Goal: Task Accomplishment & Management: Use online tool/utility

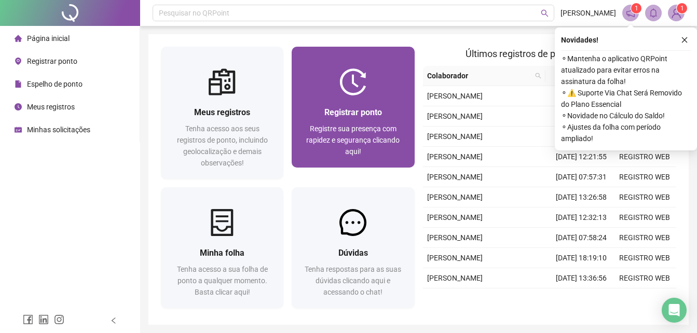
click at [352, 110] on span "Registrar ponto" at bounding box center [354, 112] width 58 height 10
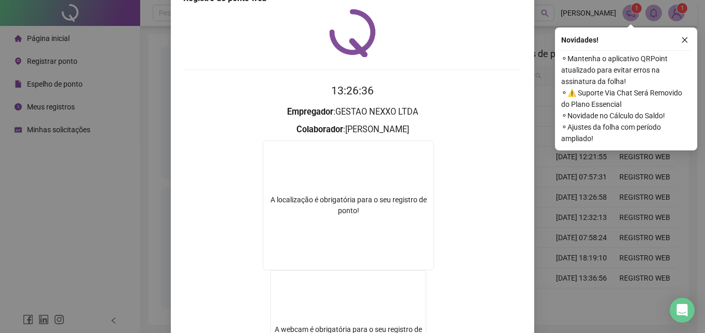
scroll to position [52, 0]
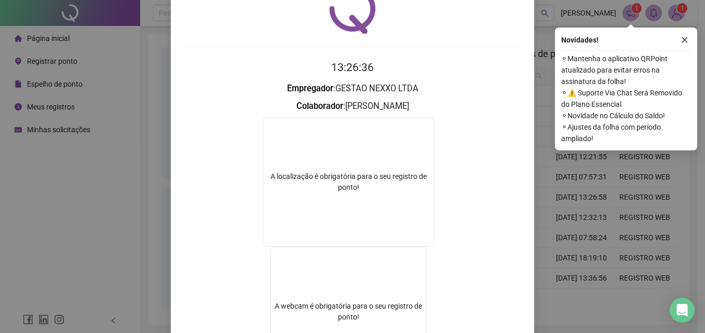
click at [610, 156] on div "Registro de ponto web 13:26:36 Empregador : GESTAO NEXXO LTDA Colaborador : [PE…" at bounding box center [352, 166] width 705 height 333
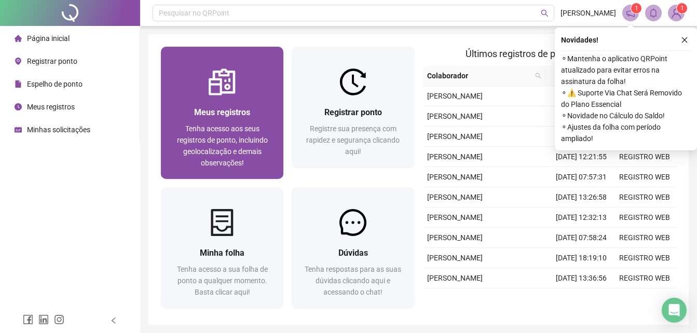
click at [273, 92] on div at bounding box center [222, 82] width 123 height 27
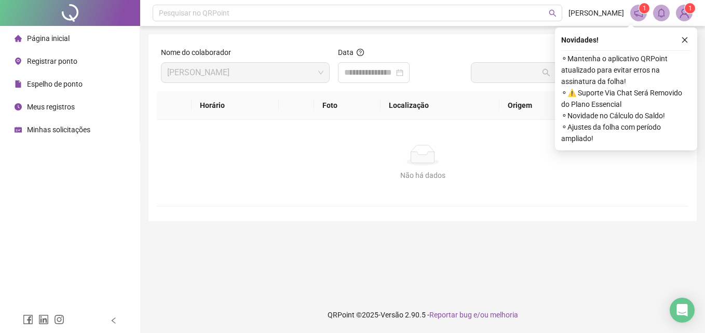
drag, startPoint x: 77, startPoint y: 45, endPoint x: 122, endPoint y: 66, distance: 49.9
click at [77, 47] on li "Página inicial" at bounding box center [70, 38] width 136 height 21
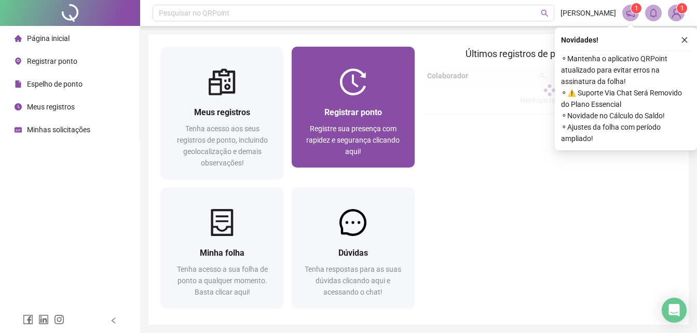
click at [397, 113] on div "Registrar ponto" at bounding box center [353, 112] width 98 height 13
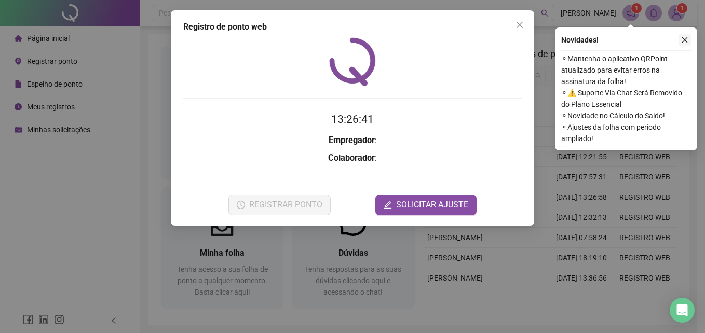
click at [687, 36] on icon "close" at bounding box center [684, 39] width 7 height 7
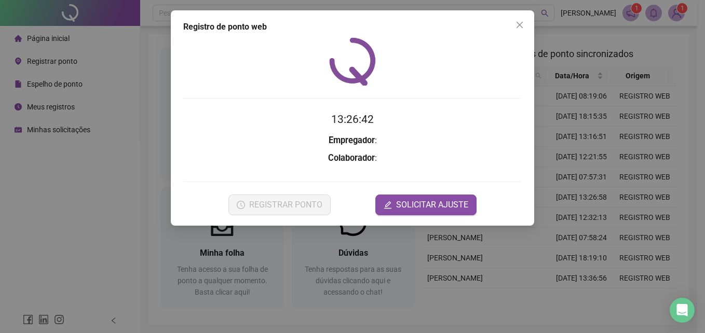
click at [584, 124] on div "Registro de ponto web 13:26:42 Empregador : Colaborador : REGISTRAR PONTO SOLIC…" at bounding box center [352, 166] width 705 height 333
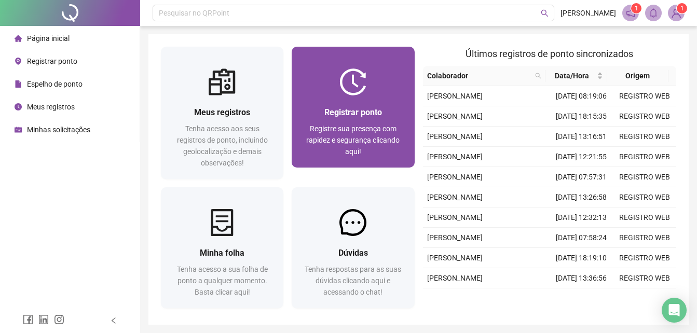
click at [356, 114] on span "Registrar ponto" at bounding box center [354, 112] width 58 height 10
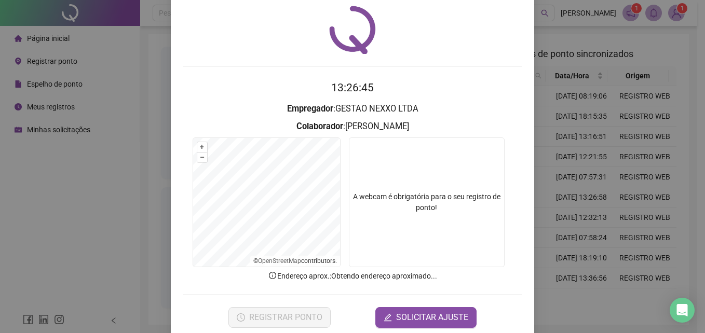
scroll to position [49, 0]
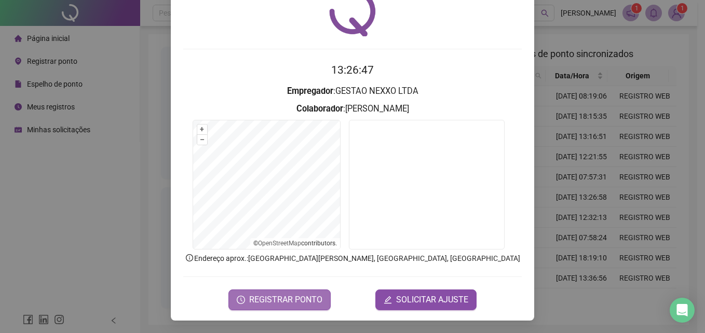
click at [280, 291] on button "REGISTRAR PONTO" at bounding box center [279, 300] width 102 height 21
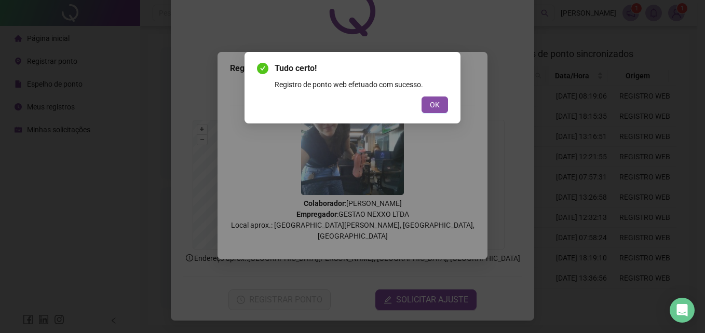
click at [421, 100] on div "OK" at bounding box center [352, 105] width 191 height 17
click at [428, 108] on button "OK" at bounding box center [435, 105] width 26 height 17
